Goal: Navigation & Orientation: Find specific page/section

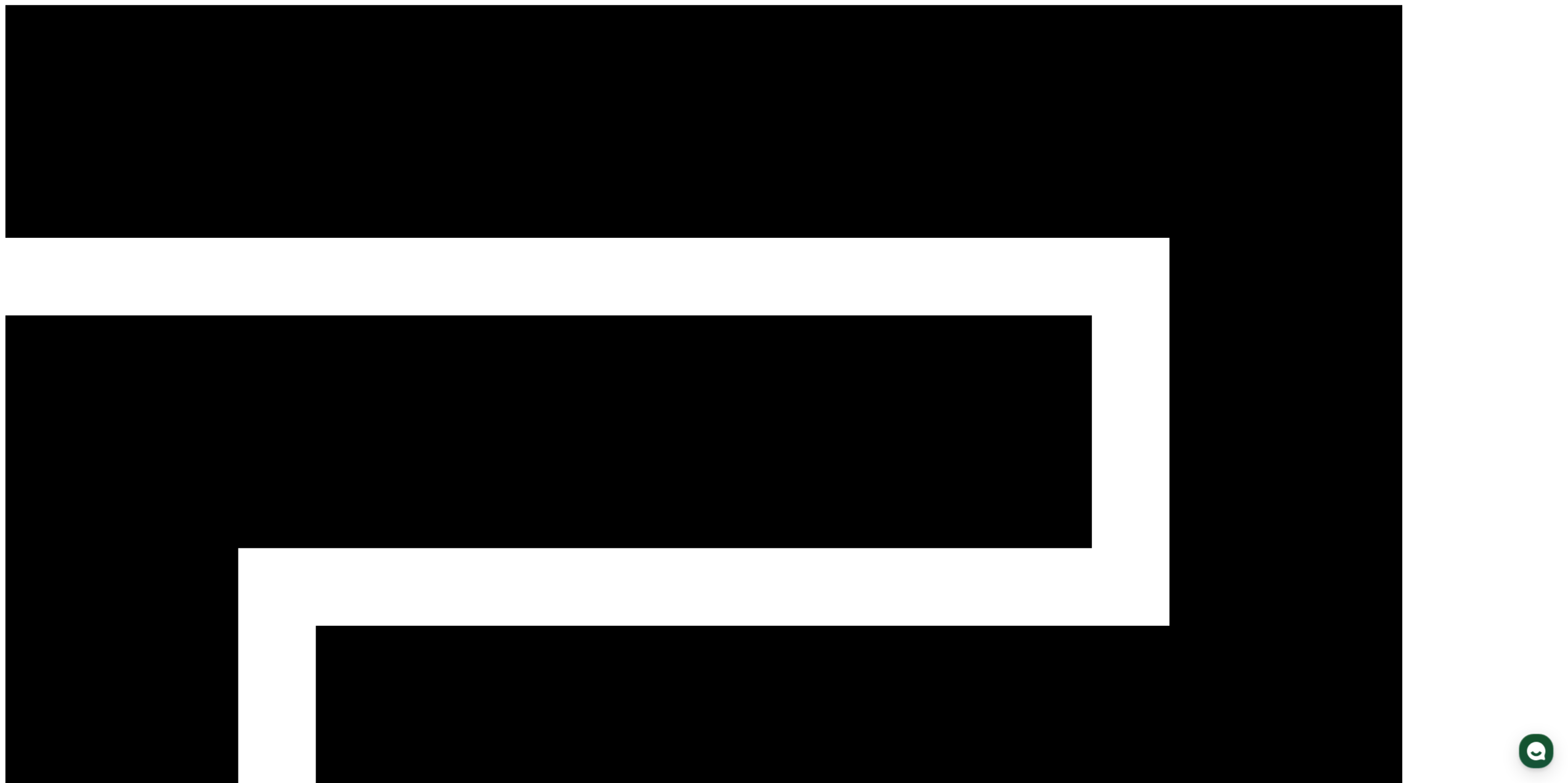
click at [1177, 6] on div "CReward 1" at bounding box center [784, 620] width 1558 height 1231
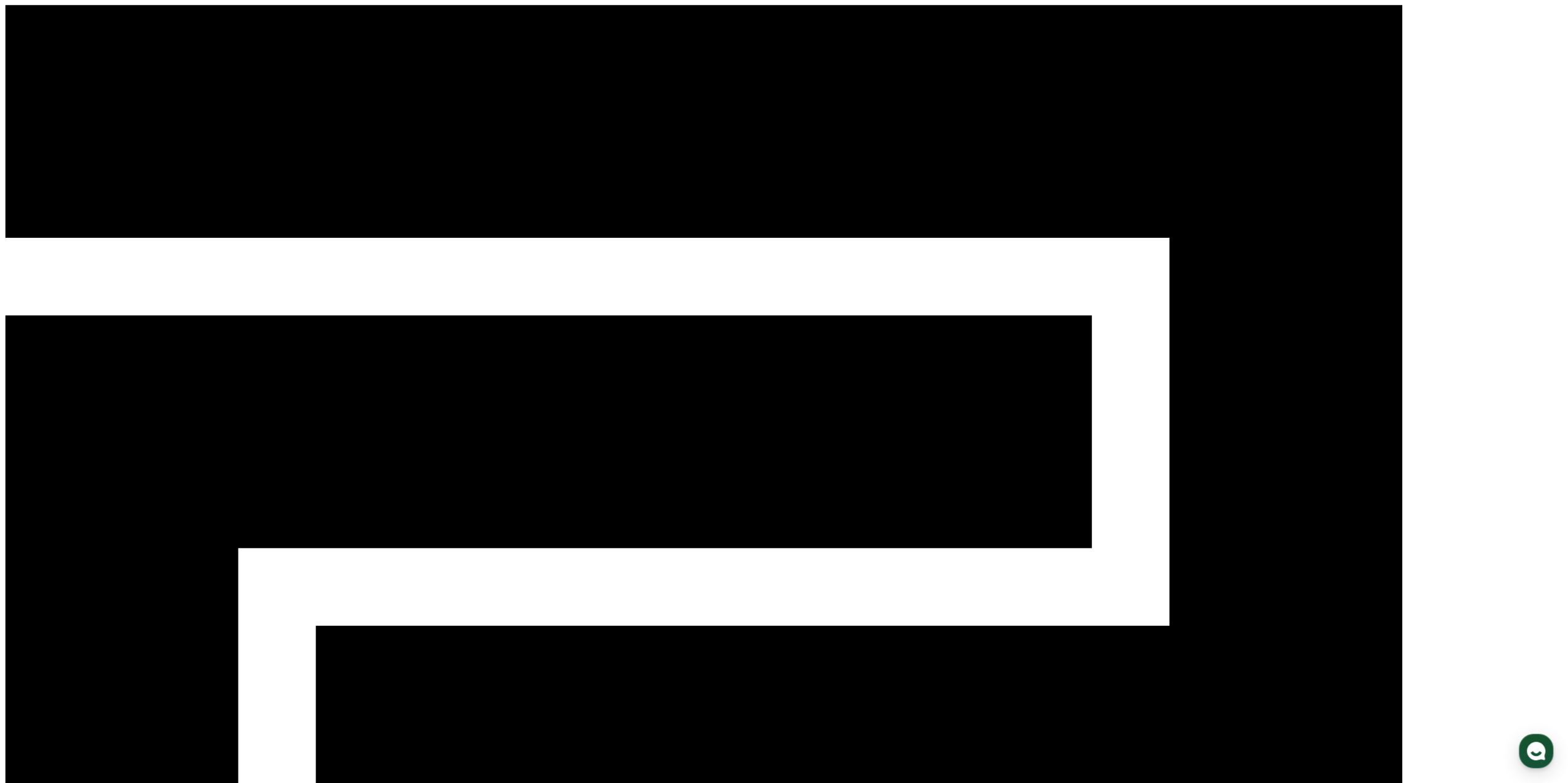
select select "**********"
